Goal: Transaction & Acquisition: Subscribe to service/newsletter

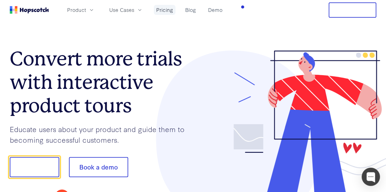
click at [175, 10] on link "Pricing" at bounding box center [165, 10] width 22 height 10
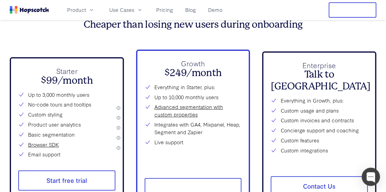
scroll to position [2156, 0]
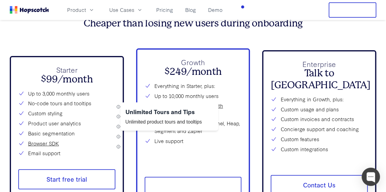
click at [63, 107] on li "No-code tours and tooltips" at bounding box center [66, 104] width 97 height 8
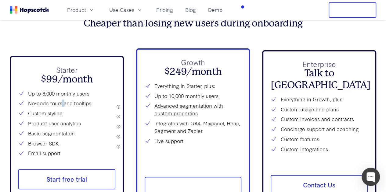
click at [63, 107] on li "No-code tours and tooltips" at bounding box center [66, 104] width 97 height 8
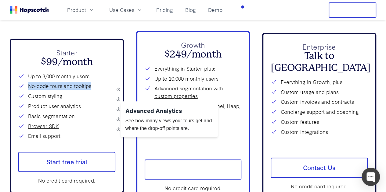
scroll to position [2174, 0]
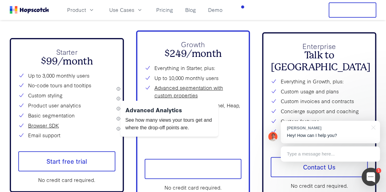
click at [63, 109] on li "Product user analytics" at bounding box center [66, 106] width 97 height 8
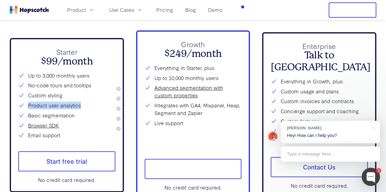
click at [63, 109] on li "Product user analytics" at bounding box center [66, 106] width 97 height 8
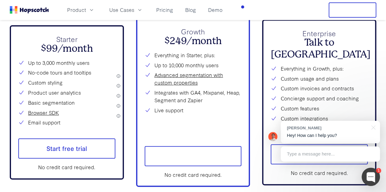
scroll to position [2187, 0]
click at [52, 127] on li "Email support" at bounding box center [66, 123] width 97 height 8
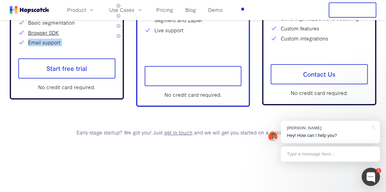
scroll to position [2269, 0]
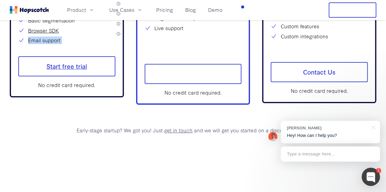
click at [90, 77] on span "Start free trial" at bounding box center [66, 66] width 97 height 20
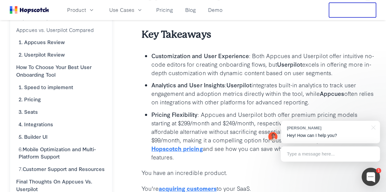
scroll to position [133, 0]
drag, startPoint x: 255, startPoint y: 89, endPoint x: 275, endPoint y: 95, distance: 20.4
click at [275, 95] on p "Analytics and User Insights : Userpilot integrates built-in analytics to track …" at bounding box center [263, 93] width 225 height 26
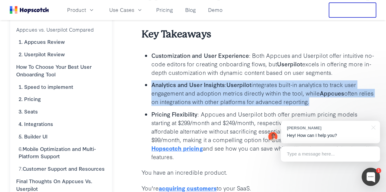
click at [275, 95] on p "Analytics and User Insights : Userpilot integrates built-in analytics to track …" at bounding box center [263, 93] width 225 height 26
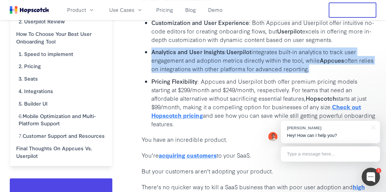
scroll to position [165, 0]
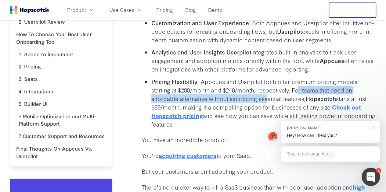
drag, startPoint x: 277, startPoint y: 86, endPoint x: 237, endPoint y: 100, distance: 42.4
click at [237, 100] on p "Pricing Flexibility : Appcues and Userpilot both offer premium pricing models s…" at bounding box center [263, 102] width 225 height 51
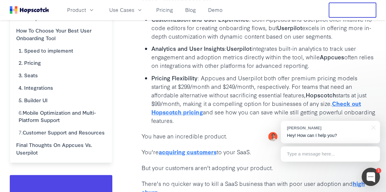
scroll to position [170, 0]
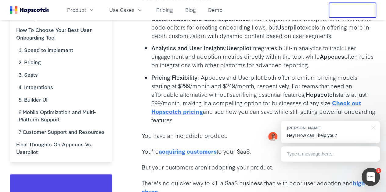
click at [226, 93] on p "Pricing Flexibility : Appcues and Userpilot both offer premium pricing models s…" at bounding box center [263, 98] width 225 height 51
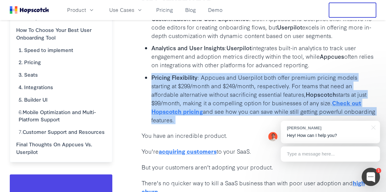
click at [226, 93] on p "Pricing Flexibility : Appcues and Userpilot both offer premium pricing models s…" at bounding box center [263, 98] width 225 height 51
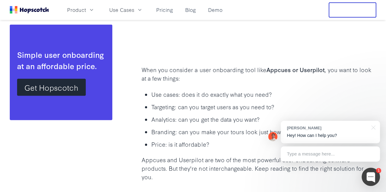
scroll to position [729, 0]
